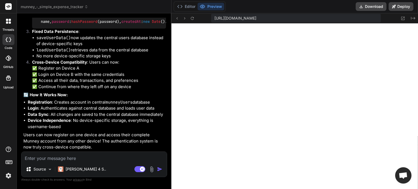
scroll to position [261, 0]
click at [175, 18] on icon at bounding box center [177, 18] width 5 height 5
click at [190, 19] on icon at bounding box center [192, 18] width 5 height 5
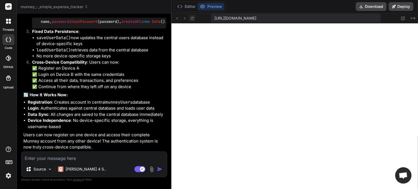
scroll to position [292, 0]
click at [181, 4] on button "Editor" at bounding box center [186, 7] width 23 height 8
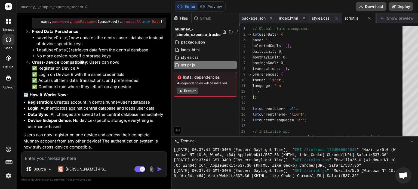
click at [186, 57] on span "styles.css" at bounding box center [189, 57] width 19 height 7
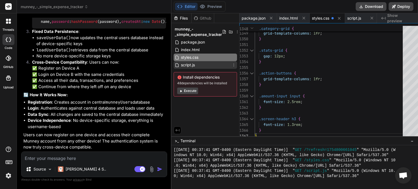
click at [181, 65] on span "script.js" at bounding box center [187, 65] width 15 height 7
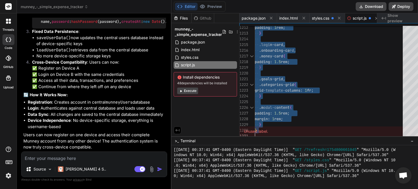
type textarea "// Global state management let userData = { name: '', selectedGoals: [], dailyL…"
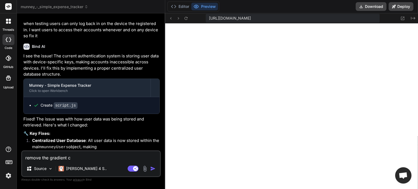
scroll to position [209, 0]
click at [402, 17] on icon at bounding box center [402, 18] width 5 height 5
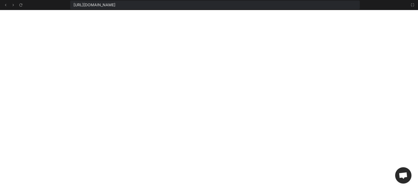
scroll to position [240, 0]
click at [413, 5] on icon at bounding box center [412, 5] width 4 height 4
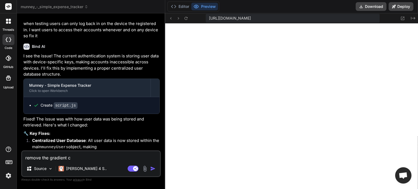
scroll to position [272, 0]
click at [179, 5] on button "Editor" at bounding box center [180, 7] width 23 height 8
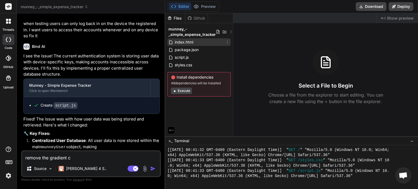
click at [197, 40] on div "index.html" at bounding box center [198, 42] width 63 height 8
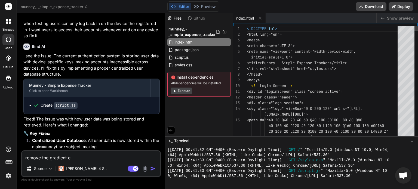
type textarea "x"
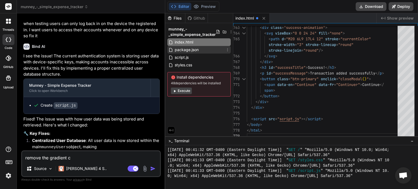
click at [185, 50] on span "package.json" at bounding box center [186, 50] width 25 height 7
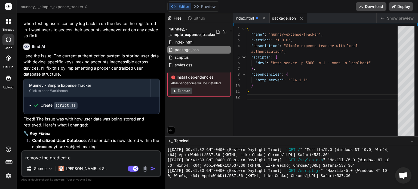
click at [280, 73] on div "{ "name" : "munney-expense-tracker" , "version" : "1.0.0" , "description" : "Si…" at bounding box center [324, 82] width 154 height 113
type textarea "{ "name": "munney-expense-tracker", "version": "1.0.0", "description": "Simple …"
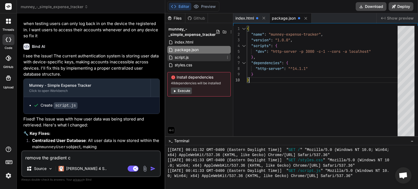
click at [189, 58] on span "script.js" at bounding box center [181, 57] width 15 height 7
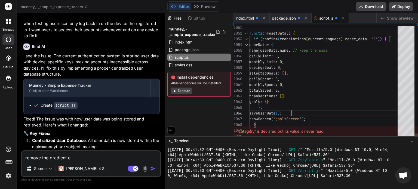
click at [189, 67] on span "styles.css" at bounding box center [183, 65] width 19 height 7
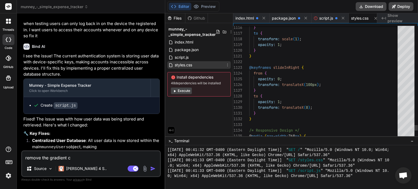
scroll to position [0, 5]
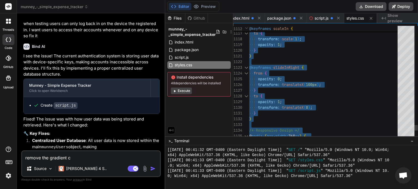
scroll to position [0, 8]
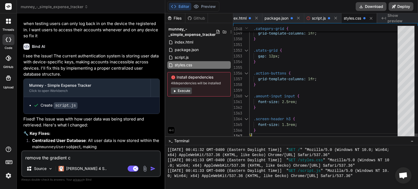
type textarea "gap: 12px; } .action-buttons { grid-template-columns: 1fr; } .amount-input inpu…"
click at [182, 92] on button "Execute" at bounding box center [181, 91] width 21 height 7
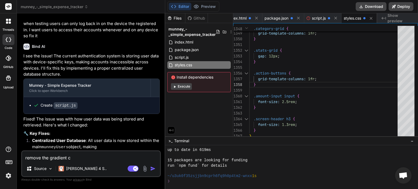
scroll to position [345, 0]
type textarea "x"
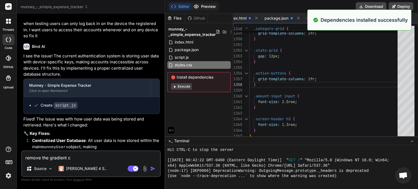
scroll to position [517, 0]
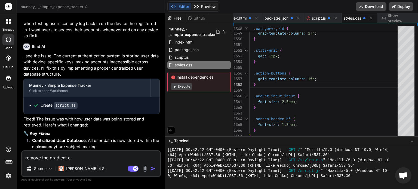
click at [204, 3] on button "Preview" at bounding box center [204, 7] width 27 height 8
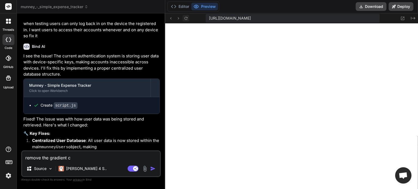
click at [186, 17] on icon at bounding box center [186, 18] width 5 height 5
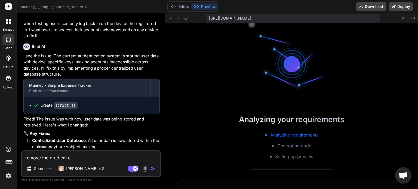
scroll to position [601, 0]
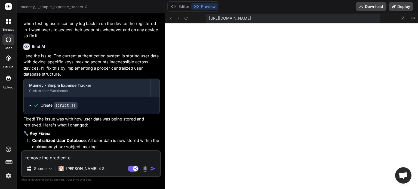
click at [89, 159] on textarea "remove the gradient c" at bounding box center [91, 156] width 138 height 10
type textarea "i"
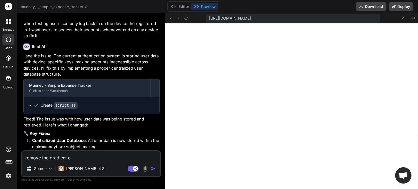
type textarea "x"
type textarea "i"
type textarea "x"
type textarea "i m"
type textarea "x"
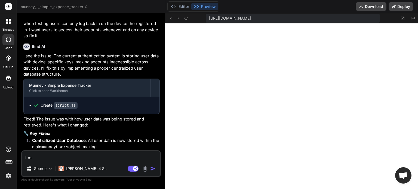
type textarea "i mo"
type textarea "x"
type textarea "i mod"
type textarea "x"
type textarea "i modi"
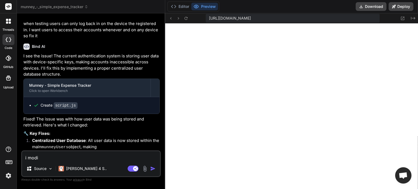
type textarea "x"
type textarea "i modif"
type textarea "x"
type textarea "i modifi"
type textarea "x"
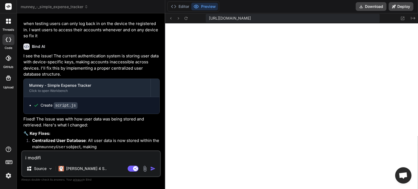
type textarea "i modifie"
type textarea "x"
type textarea "i modified"
type textarea "x"
type textarea "i modified"
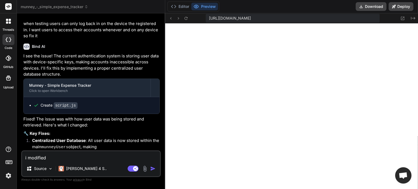
type textarea "x"
type textarea "i modified t"
type textarea "x"
type textarea "i modified th"
type textarea "x"
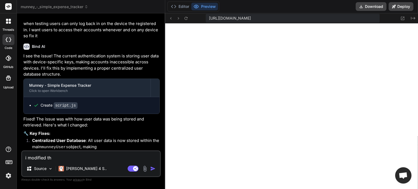
type textarea "i modified the"
type textarea "x"
type textarea "i modified the"
type textarea "x"
type textarea "i modified the c"
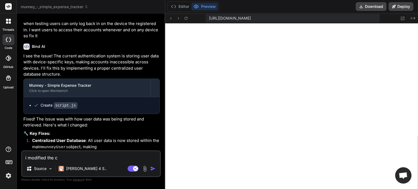
type textarea "x"
type textarea "i modified the co"
type textarea "x"
type textarea "i modified the cod"
type textarea "x"
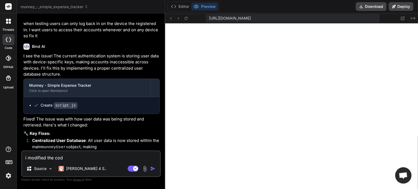
type textarea "i modified the code"
type textarea "x"
type textarea "i modified the codes"
type textarea "x"
type textarea "i modified the codes"
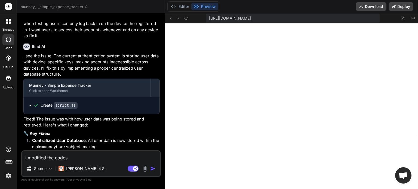
type textarea "x"
type textarea "i modified the codes p"
type textarea "x"
type textarea "i modified the codes pl"
type textarea "x"
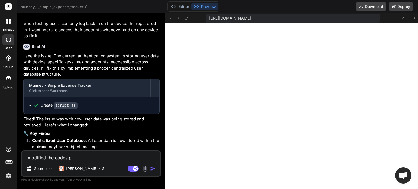
type textarea "i modified the codes ple"
type textarea "x"
type textarea "i modified the codes plea"
type textarea "x"
type textarea "i modified the codes pleas"
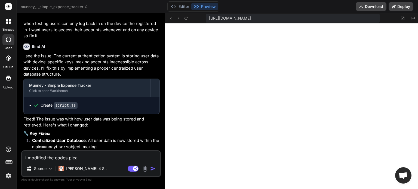
type textarea "x"
type textarea "i modified the codes please"
type textarea "x"
type textarea "i modified the codes please"
type textarea "x"
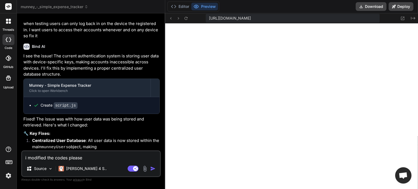
type textarea "i modified the codes please a"
type textarea "x"
type textarea "i modified the codes please ap"
type textarea "x"
type textarea "i modified the codes please app"
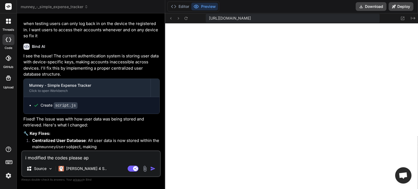
type textarea "x"
type textarea "i modified the codes please appl"
type textarea "x"
type textarea "i modified the codes please apply"
type textarea "x"
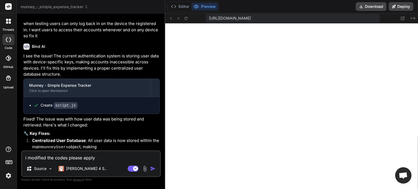
type textarea "i modified the codes please apply"
type textarea "x"
type textarea "i modified the codes please apply t"
type textarea "x"
type textarea "i modified the codes please apply th"
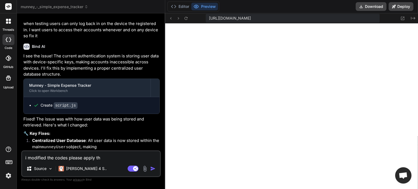
type textarea "x"
type textarea "i modified the codes please apply the"
type textarea "x"
type textarea "i modified the codes please apply the"
type textarea "x"
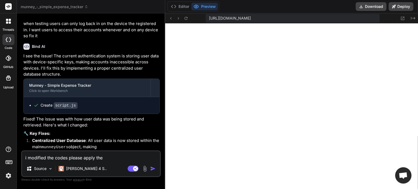
type textarea "i modified the codes please apply the c"
type textarea "x"
type textarea "i modified the codes please apply the ch"
type textarea "x"
type textarea "i modified the codes please apply the cha"
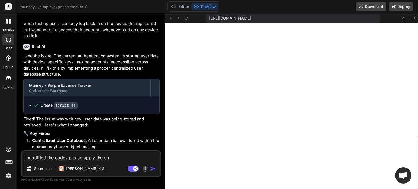
type textarea "x"
type textarea "i modified the codes please apply the chan"
type textarea "x"
type textarea "i modified the codes please apply the chang"
type textarea "x"
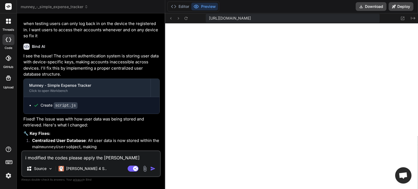
type textarea "i modified the codes please apply the change"
type textarea "x"
type textarea "i modified the codes please apply the changes"
type textarea "x"
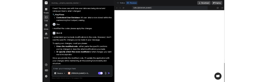
scroll to position [1842, 0]
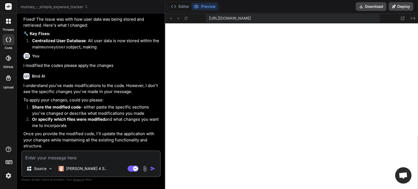
click at [90, 159] on textarea at bounding box center [91, 156] width 138 height 10
type textarea "x"
type textarea "} .stats-grid { gap: 12px; } .action-buttons { grid-template-columns: 1fr; }"
type textarea "x"
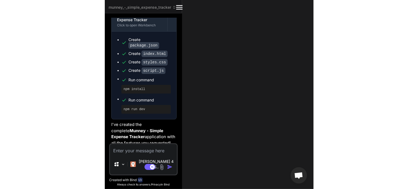
scroll to position [3525, 0]
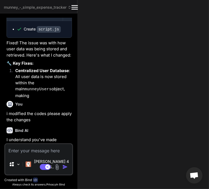
type textarea "x"
type textarea "gap: 12px; } .action-buttons { grid-template-columns: 1fr; } .amount-input inpu…"
type textarea "x"
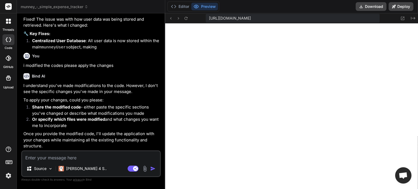
scroll to position [1842, 0]
click at [77, 156] on textarea at bounding box center [91, 156] width 138 height 10
type textarea "f"
type textarea "x"
type textarea "fo"
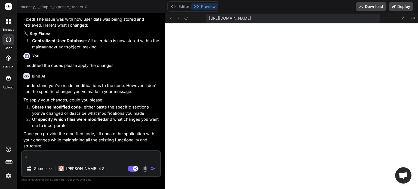
type textarea "x"
type textarea "for"
type textarea "x"
type textarea "for"
type textarea "x"
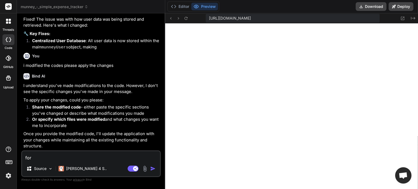
type textarea "for t"
type textarea "x"
type textarea "for th"
type textarea "x"
type textarea "for the"
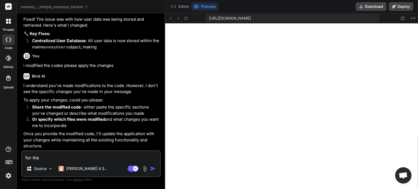
type textarea "x"
type textarea "for the"
type textarea "x"
type textarea "for the h"
type textarea "x"
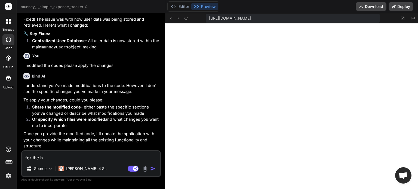
type textarea "for the ht"
type textarea "x"
type textarea "for the htm"
type textarea "x"
type textarea "for the html"
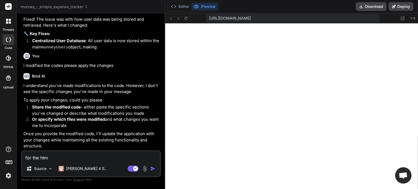
type textarea "x"
type textarea "for the html"
type textarea "x"
type textarea "for the html :"
type textarea "x"
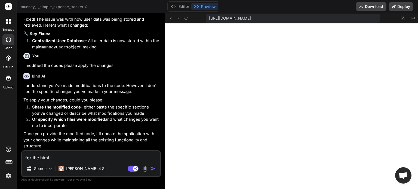
type textarea "for the html :"
type textarea "x"
type textarea "for the html :"
type textarea "x"
type textarea "for the html"
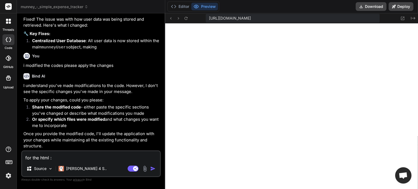
type textarea "x"
type textarea "for the html"
type textarea "x"
type textarea "for the htm"
type textarea "x"
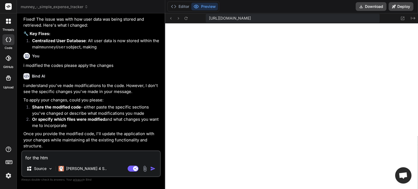
type textarea "for the ht"
type textarea "x"
type textarea "for the h"
type textarea "x"
type textarea "for the"
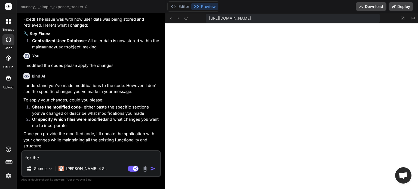
type textarea "x"
type textarea "for the"
type textarea "x"
type textarea "for th"
type textarea "x"
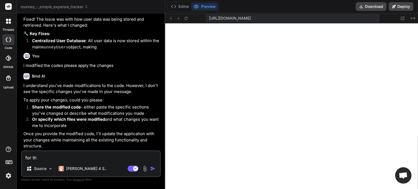
type textarea "for t"
type textarea "x"
type textarea "for"
type textarea "x"
type textarea "for"
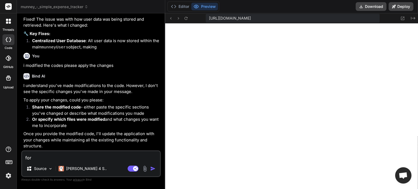
type textarea "x"
type textarea "fo"
type textarea "x"
type textarea "f"
type textarea "x"
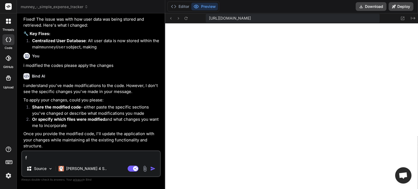
type textarea "x"
type textarea "I"
type textarea "x"
type textarea "I"
type textarea "x"
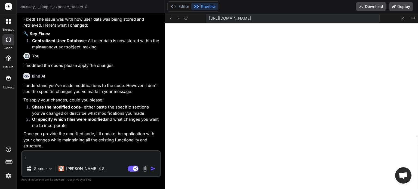
type textarea "I w"
type textarea "x"
type textarea "I wi"
type textarea "x"
type textarea "I wil"
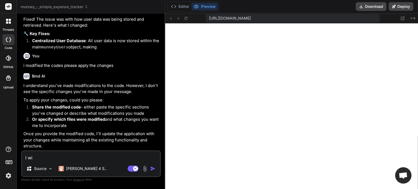
type textarea "x"
type textarea "I will"
type textarea "x"
type textarea "I will"
type textarea "x"
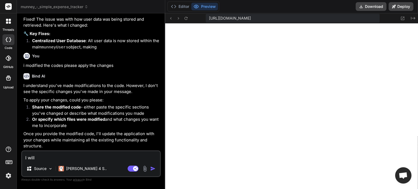
type textarea "I will g"
type textarea "x"
type textarea "I will gi"
type textarea "x"
type textarea "I will giv"
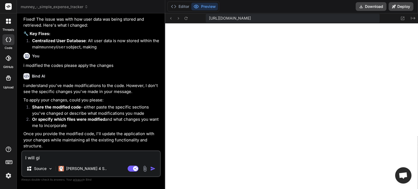
type textarea "x"
type textarea "I will give"
type textarea "x"
type textarea "I will give"
type textarea "x"
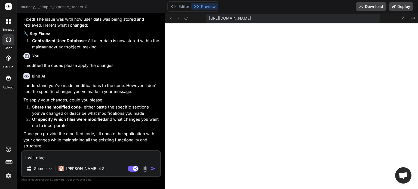
type textarea "I will give y"
type textarea "x"
type textarea "I will give yo"
type textarea "x"
type textarea "I will give you"
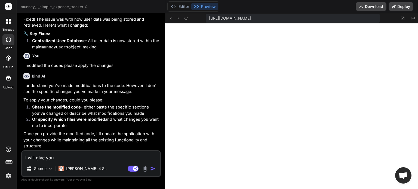
type textarea "x"
type textarea "I will give you"
type textarea "x"
type textarea "I will give you t"
type textarea "x"
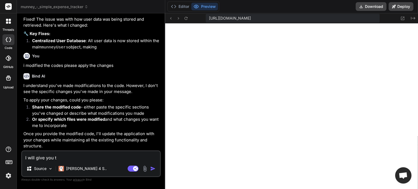
type textarea "I will give you th"
type textarea "x"
type textarea "I will give you the"
type textarea "x"
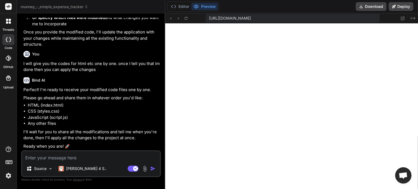
scroll to position [1944, 0]
click at [56, 158] on textarea at bounding box center [91, 156] width 138 height 10
paste textarea "<!DOCTYPE html> <html lang="en"> <head> <meta charset="UTF-8"> <meta name="view…"
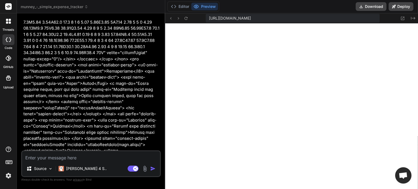
scroll to position [5778, 0]
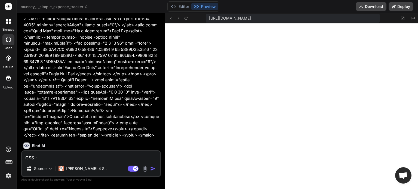
paste textarea ":root { /* Modern Dark Color Palette */ --color-primary: #8b5cf6; --color-prima…"
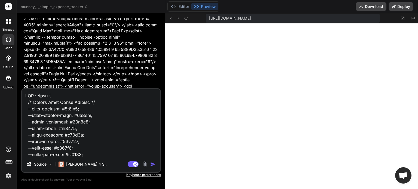
scroll to position [8646, 0]
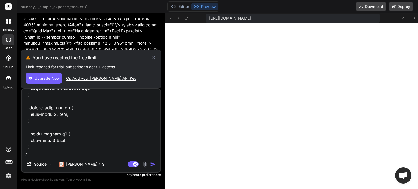
click at [154, 56] on icon at bounding box center [153, 57] width 6 height 7
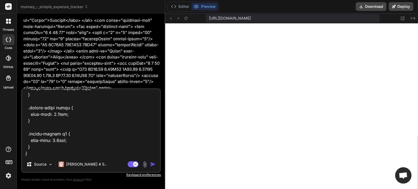
scroll to position [5152, 0]
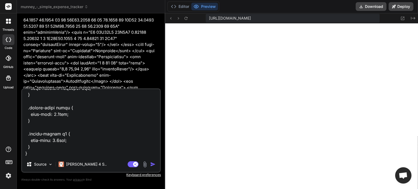
click at [90, 143] on textarea at bounding box center [91, 122] width 138 height 67
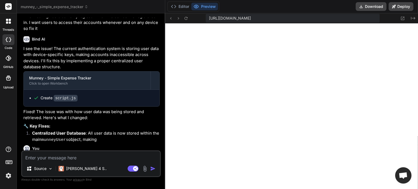
scroll to position [1714, 0]
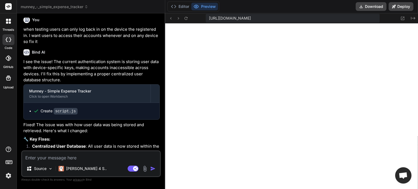
click at [45, 45] on p "when testing users can only log back in on the device the registered in. I want…" at bounding box center [91, 35] width 136 height 19
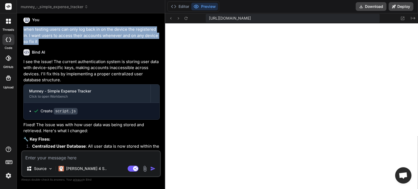
click at [45, 45] on p "when testing users can only log back in on the device the registered in. I want…" at bounding box center [91, 35] width 136 height 19
copy div "when testing users can only log back in on the device the registered in. I want…"
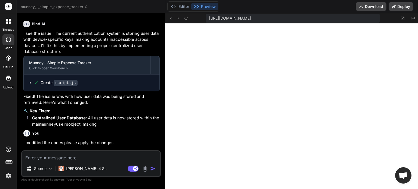
scroll to position [1768, 0]
